Goal: Task Accomplishment & Management: Manage account settings

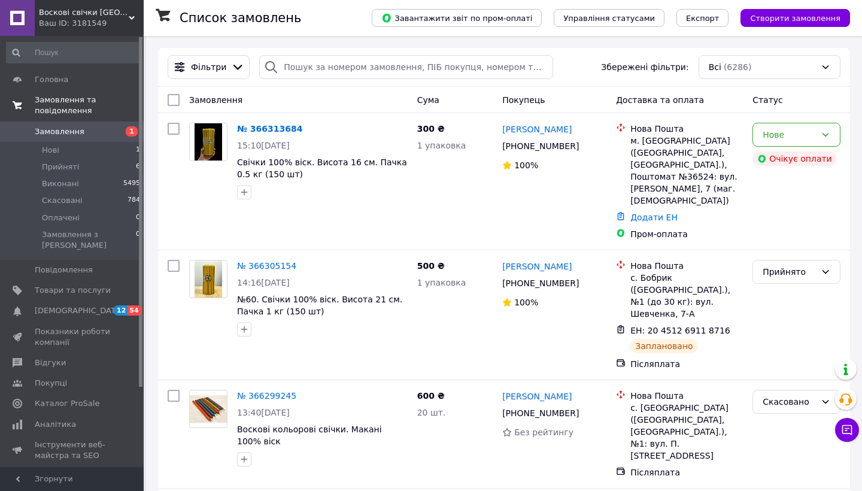
click at [49, 120] on link "Замовлення та повідомлення" at bounding box center [73, 105] width 147 height 31
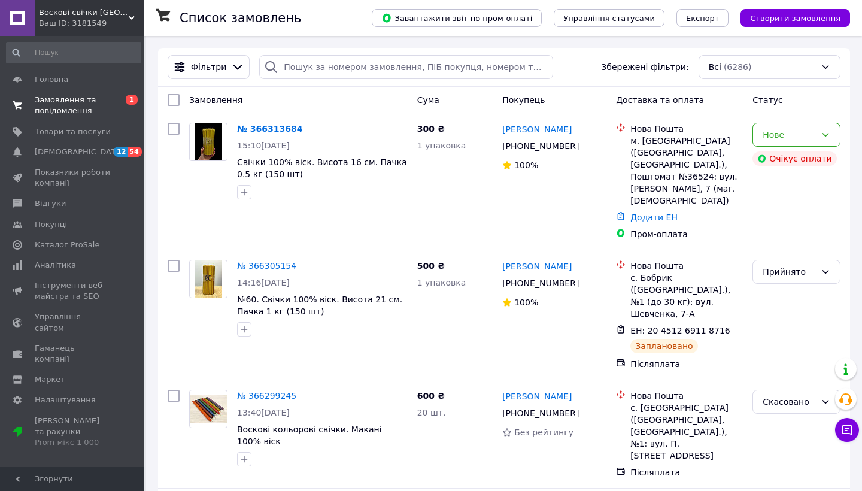
click at [63, 106] on span "Замовлення та повідомлення" at bounding box center [73, 106] width 76 height 22
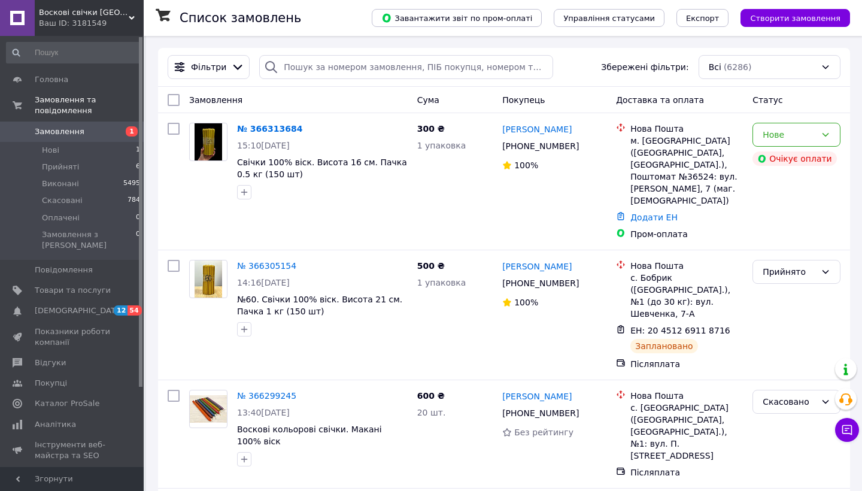
click at [69, 123] on link "Замовлення 1" at bounding box center [73, 131] width 147 height 20
click at [74, 127] on span "Замовлення" at bounding box center [60, 131] width 50 height 11
click at [80, 130] on span "Замовлення" at bounding box center [60, 131] width 50 height 11
click at [793, 139] on div "Нове" at bounding box center [788, 134] width 53 height 13
click at [833, 142] on div "Нове" at bounding box center [796, 135] width 88 height 24
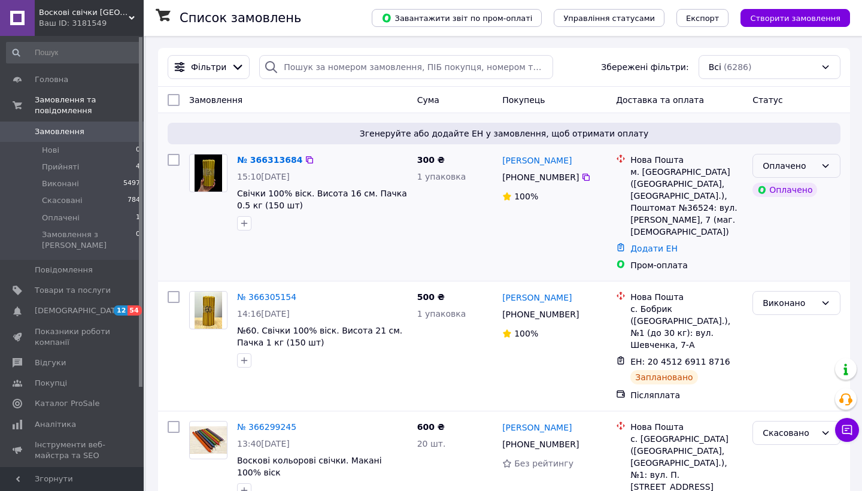
click at [833, 158] on div "Оплачено" at bounding box center [796, 166] width 88 height 24
click at [820, 182] on li "Прийнято" at bounding box center [796, 192] width 87 height 22
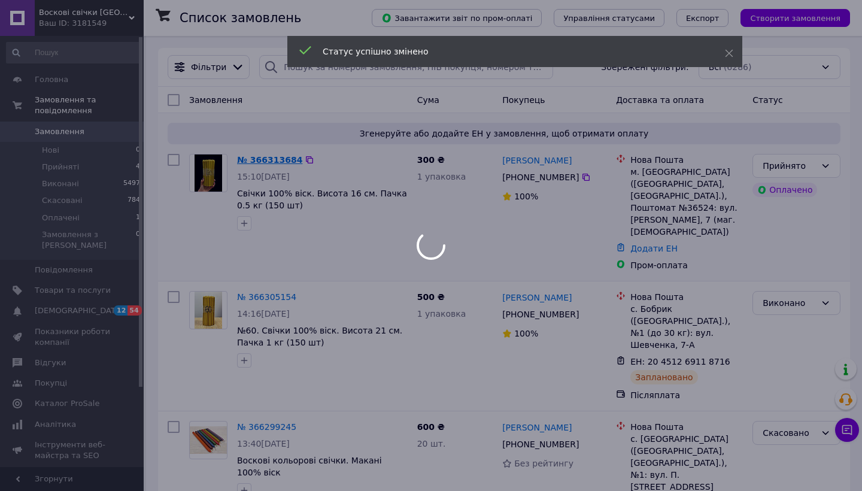
click at [266, 158] on link "№ 366313684" at bounding box center [269, 160] width 65 height 10
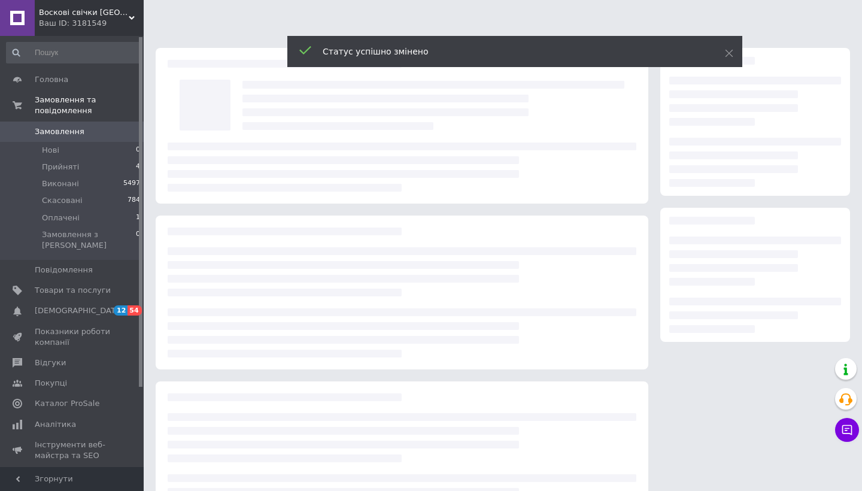
click at [266, 158] on div at bounding box center [402, 166] width 468 height 49
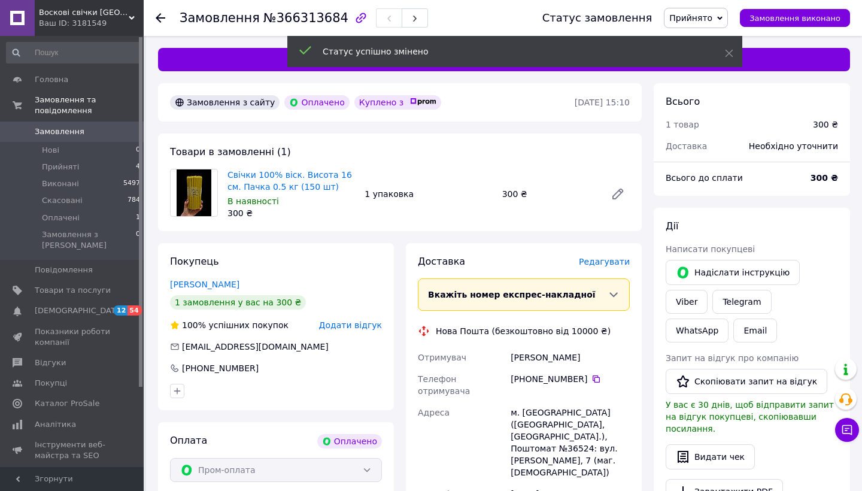
click at [587, 258] on span "Редагувати" at bounding box center [604, 262] width 51 height 10
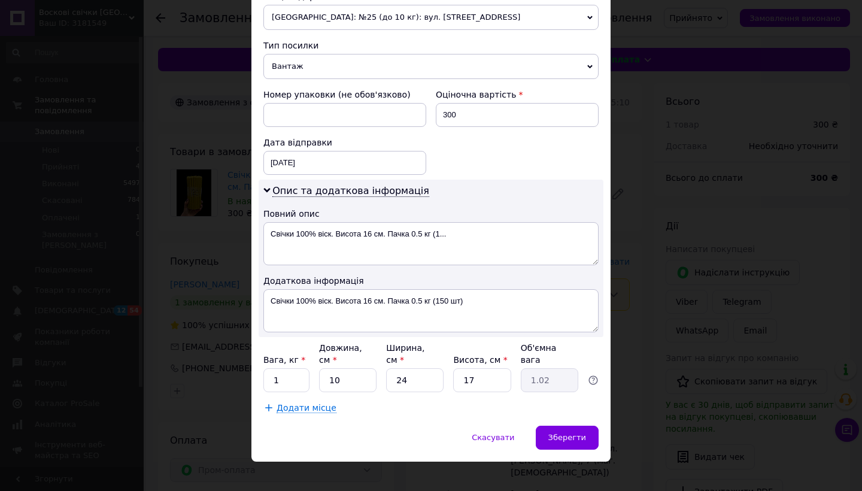
scroll to position [449, 0]
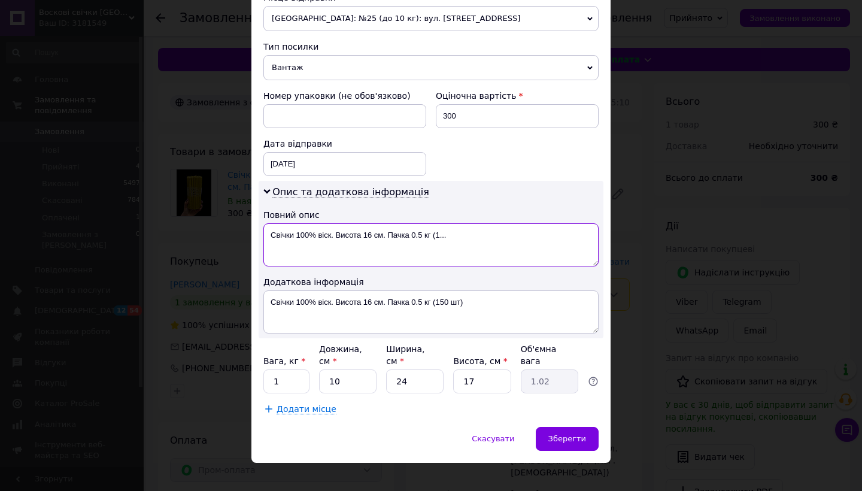
click at [308, 235] on textarea "Свічки 100% віск. Висота 16 см. Пачка 0.5 кг (1..." at bounding box center [430, 244] width 335 height 43
type textarea "в"
type input "1"
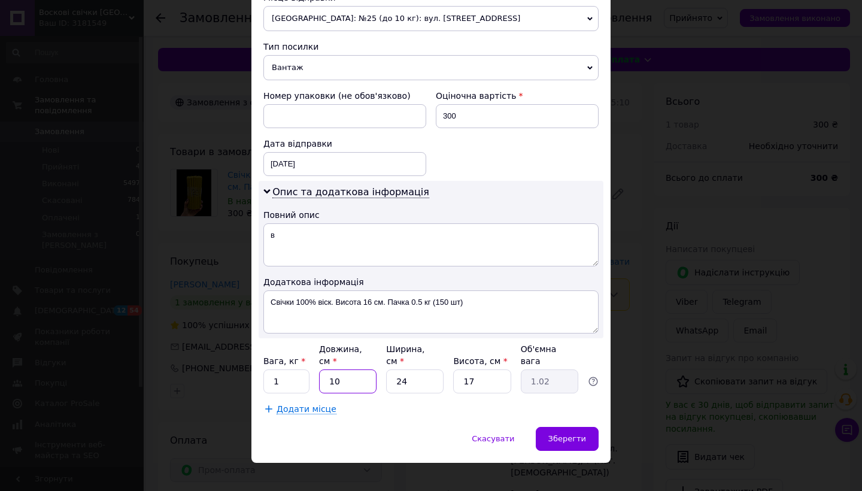
type input "0.1"
type input "1"
click at [595, 445] on div "Скасувати   Зберегти" at bounding box center [430, 445] width 359 height 36
click at [584, 435] on div "Зберегти" at bounding box center [566, 439] width 63 height 24
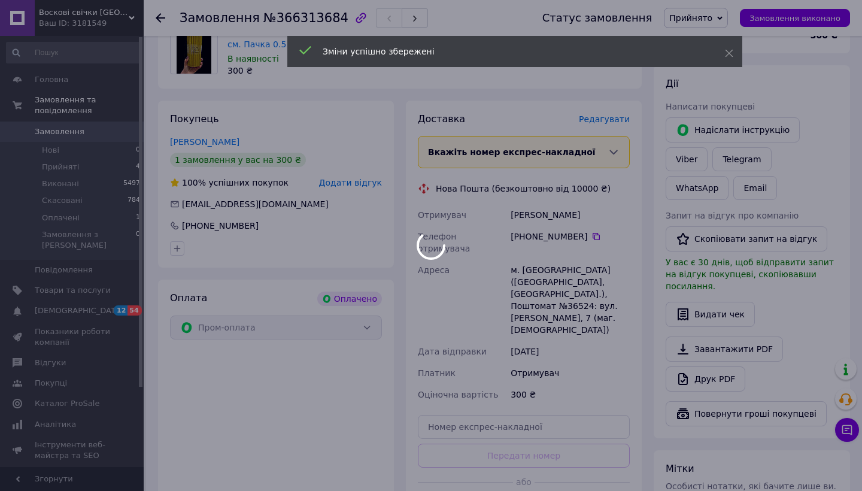
scroll to position [258, 0]
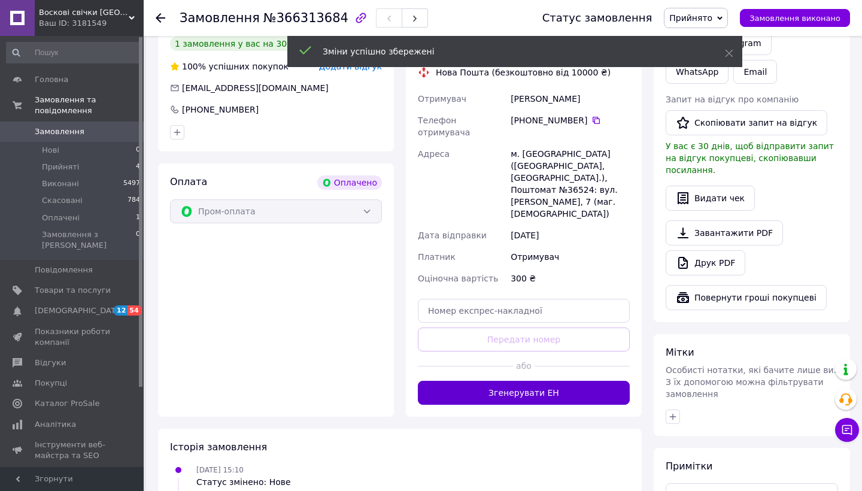
click at [509, 381] on button "Згенерувати ЕН" at bounding box center [524, 393] width 212 height 24
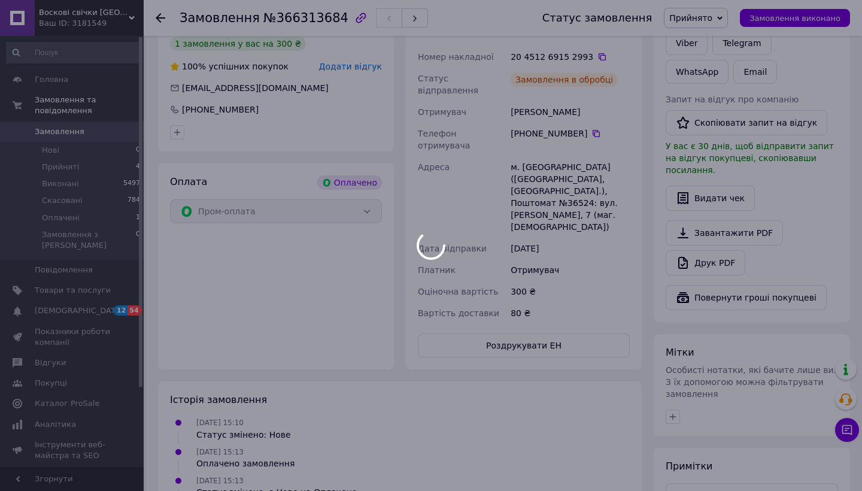
click at [79, 131] on div at bounding box center [431, 245] width 862 height 491
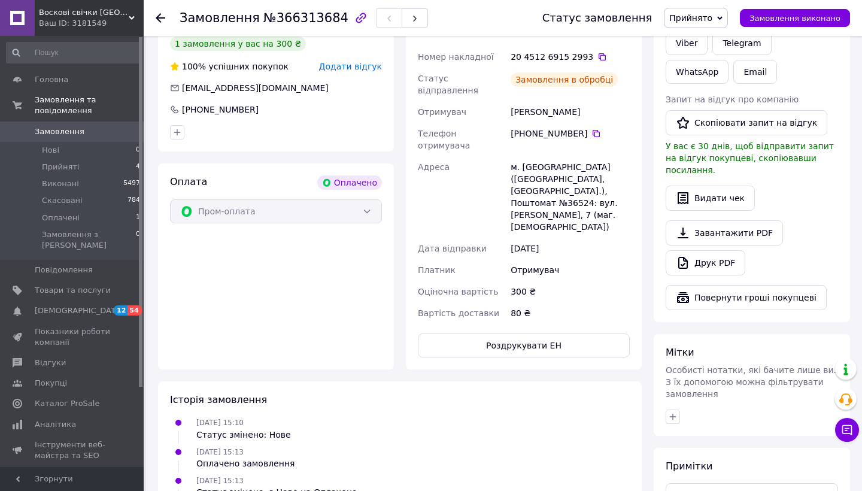
click at [79, 131] on span "Замовлення" at bounding box center [60, 131] width 50 height 11
